Goal: Task Accomplishment & Management: Manage account settings

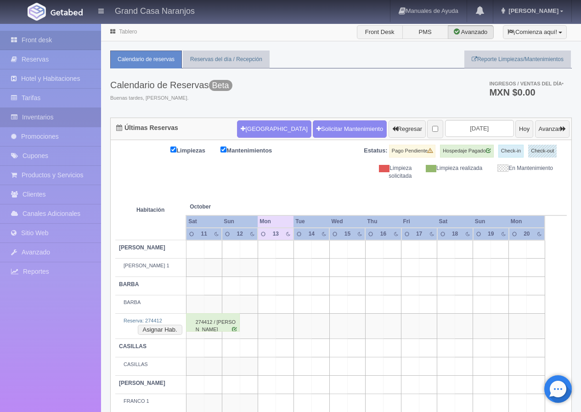
click at [53, 121] on link "Inventarios" at bounding box center [50, 117] width 101 height 19
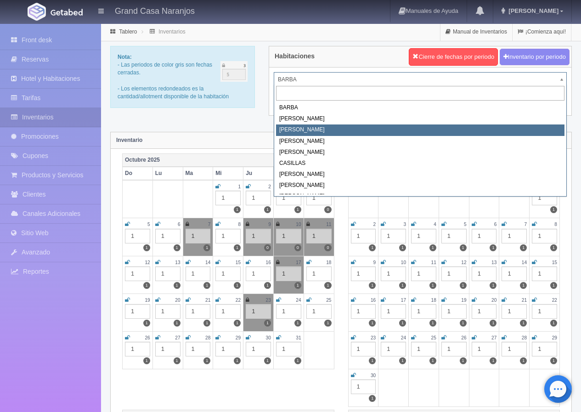
select select "2062"
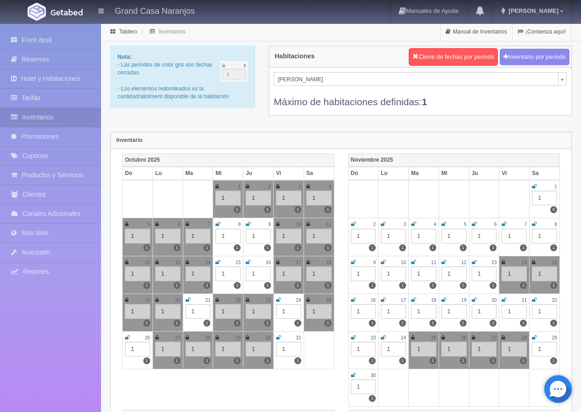
click at [534, 223] on icon at bounding box center [534, 224] width 5 height 6
